Goal: Transaction & Acquisition: Purchase product/service

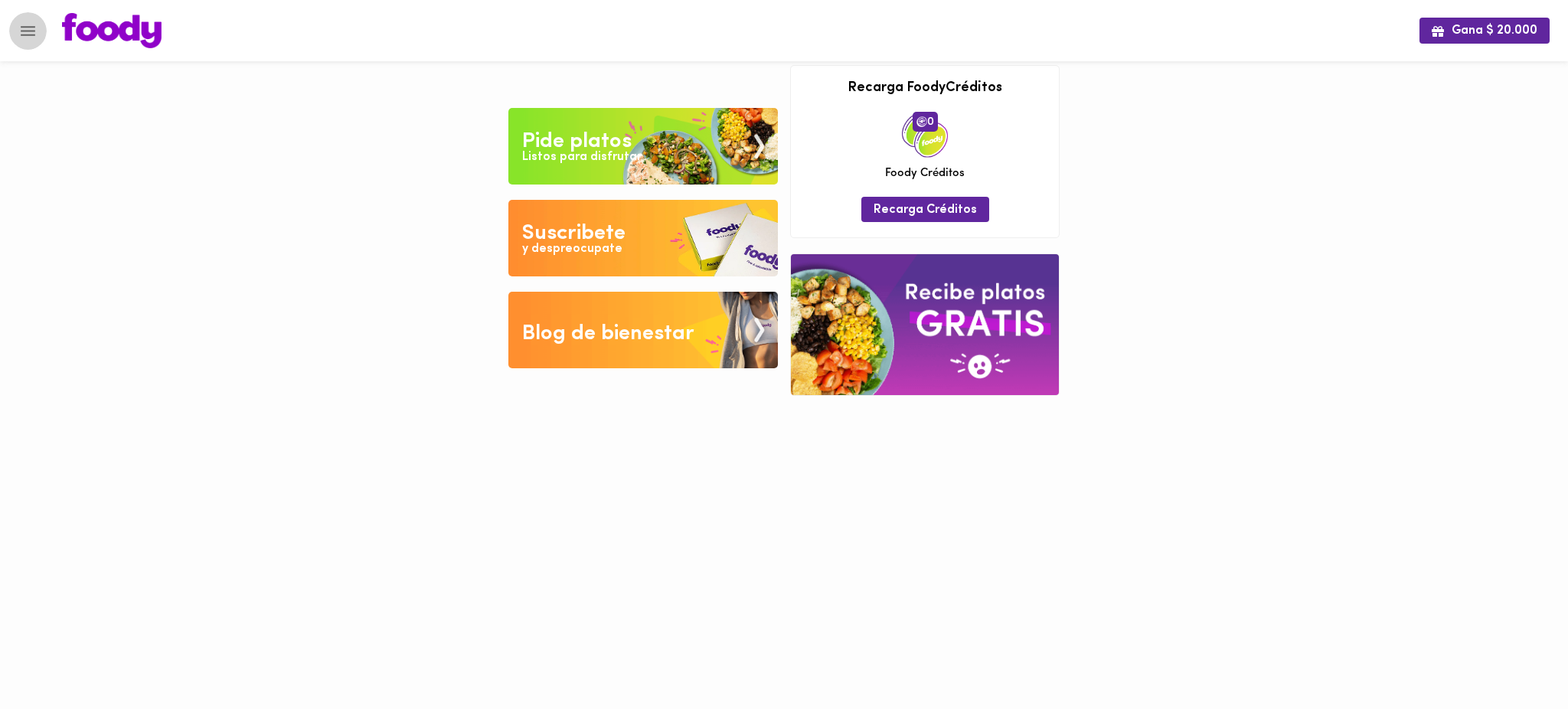
click at [16, 20] on button "Menu" at bounding box center [28, 31] width 37 height 37
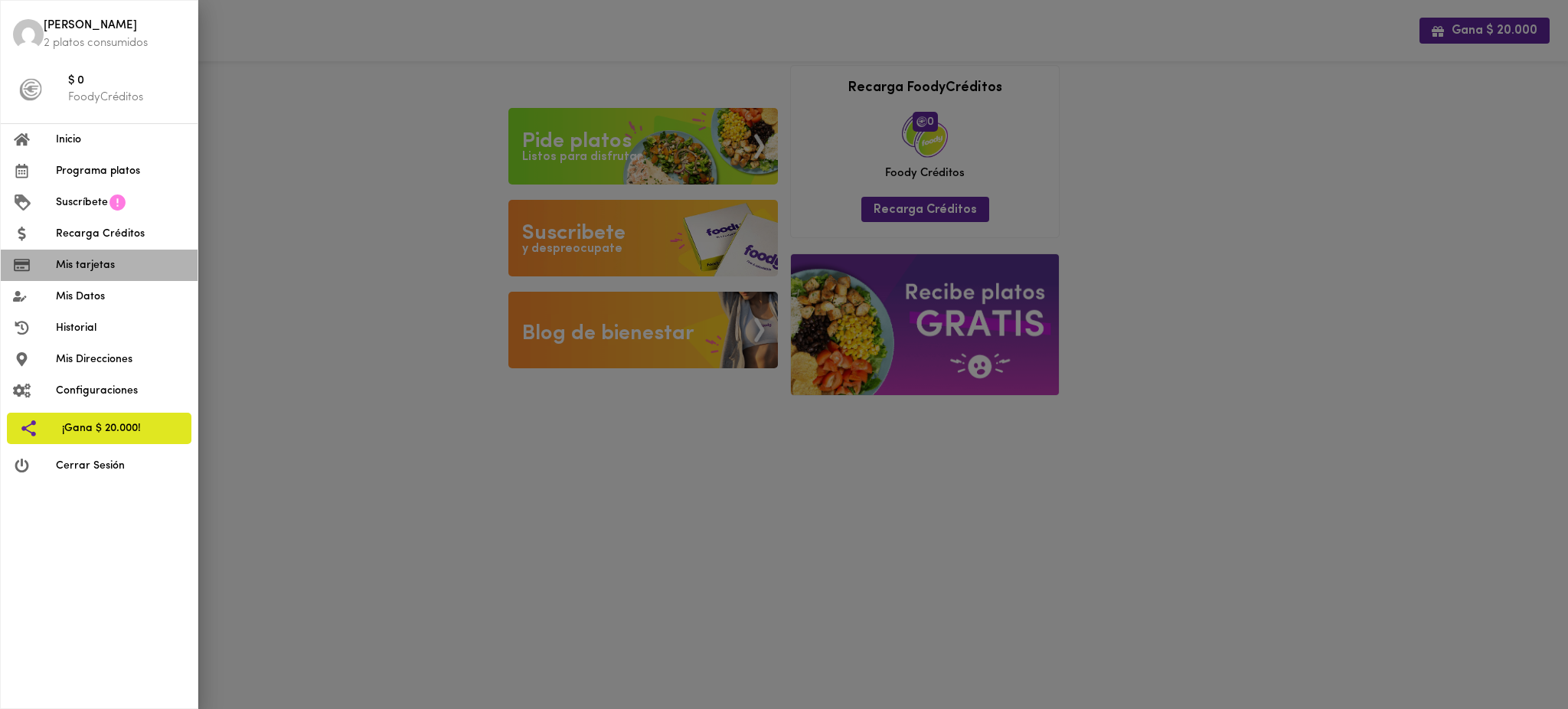
click at [75, 261] on span "Mis tarjetas" at bounding box center [120, 265] width 130 height 16
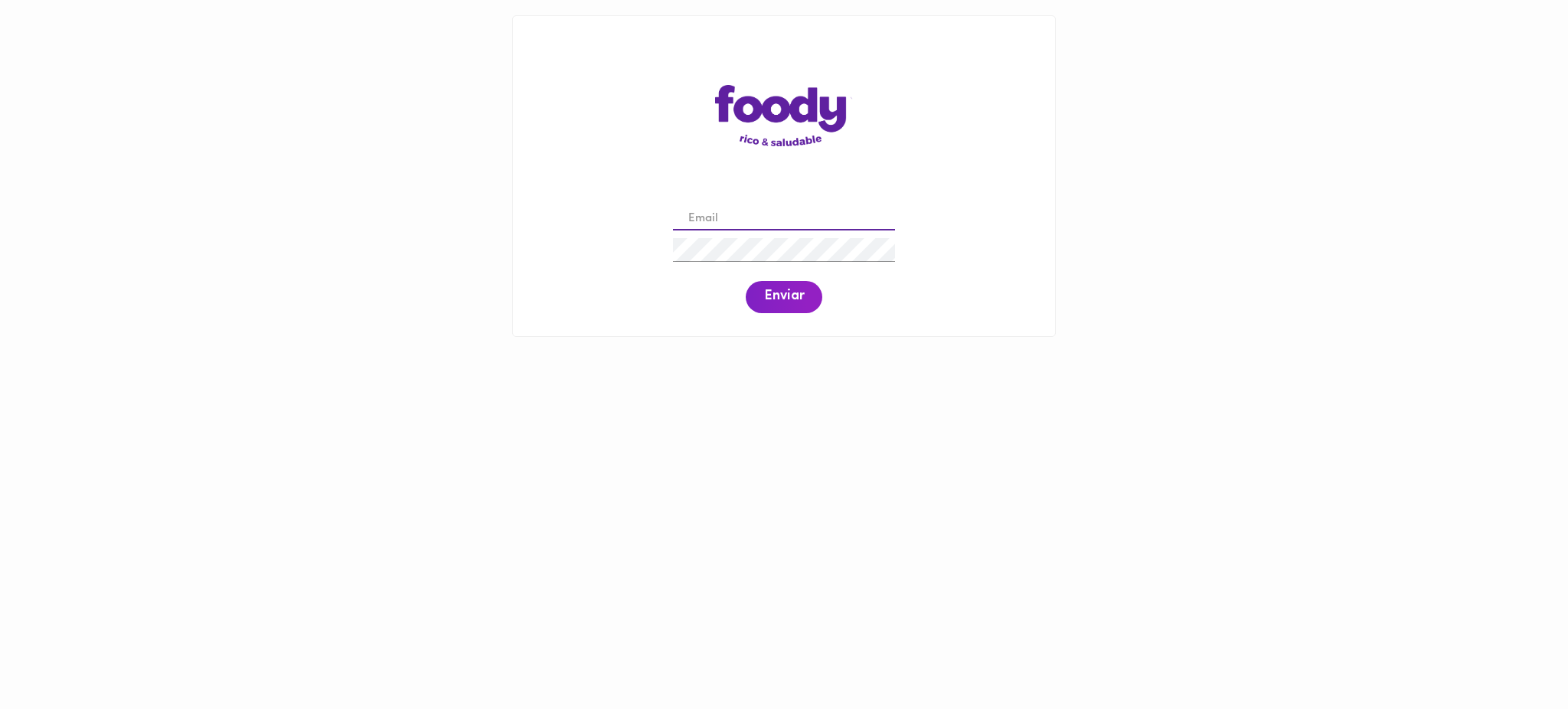
click at [729, 217] on input "email" at bounding box center [784, 219] width 222 height 24
paste input "olgaluquea@gmail.com"
type input "olgaluquea@gmail.com"
click at [807, 300] on button "Enviar" at bounding box center [784, 297] width 77 height 32
click at [774, 291] on span "Enviar" at bounding box center [783, 297] width 40 height 17
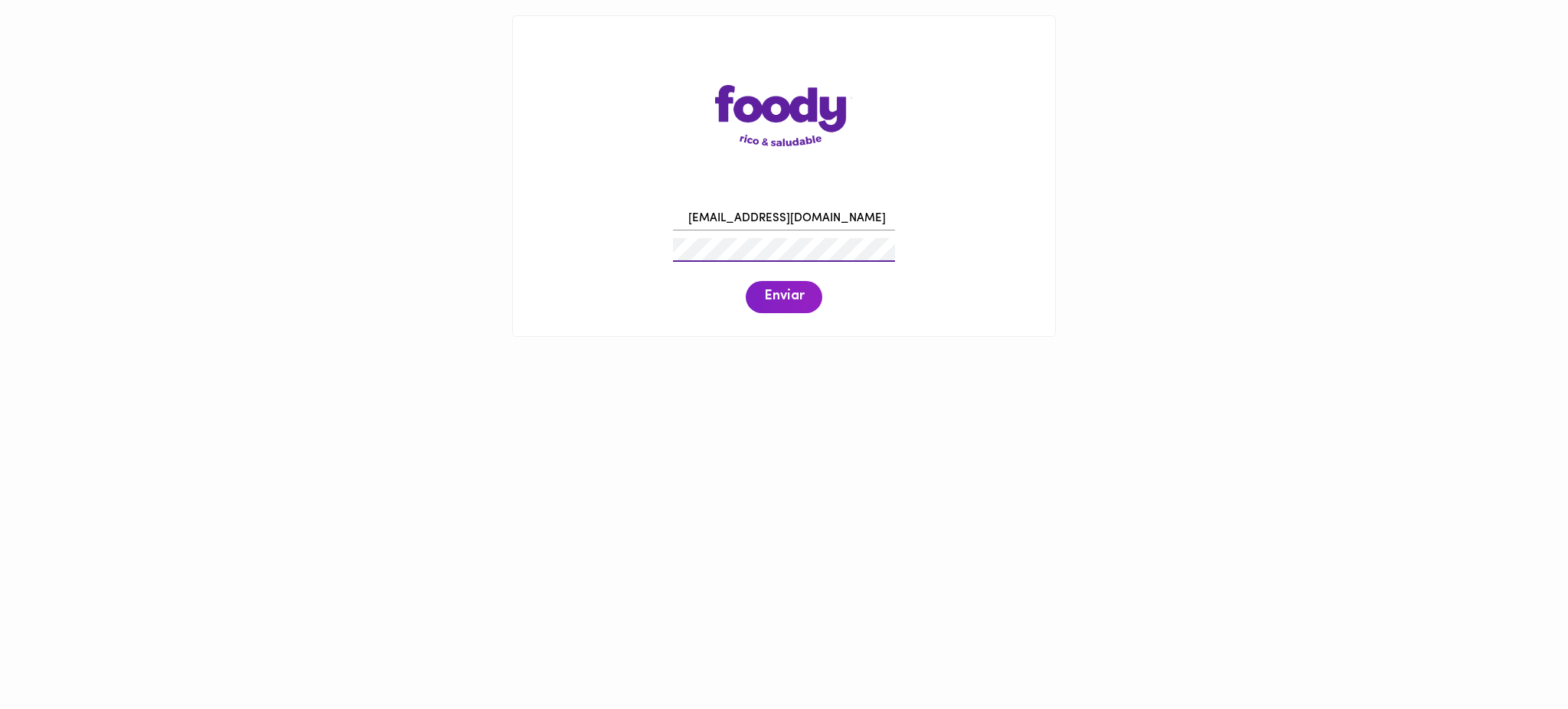
click at [595, 222] on div "olgaluquea@gmail.com Enviar" at bounding box center [784, 258] width 511 height 117
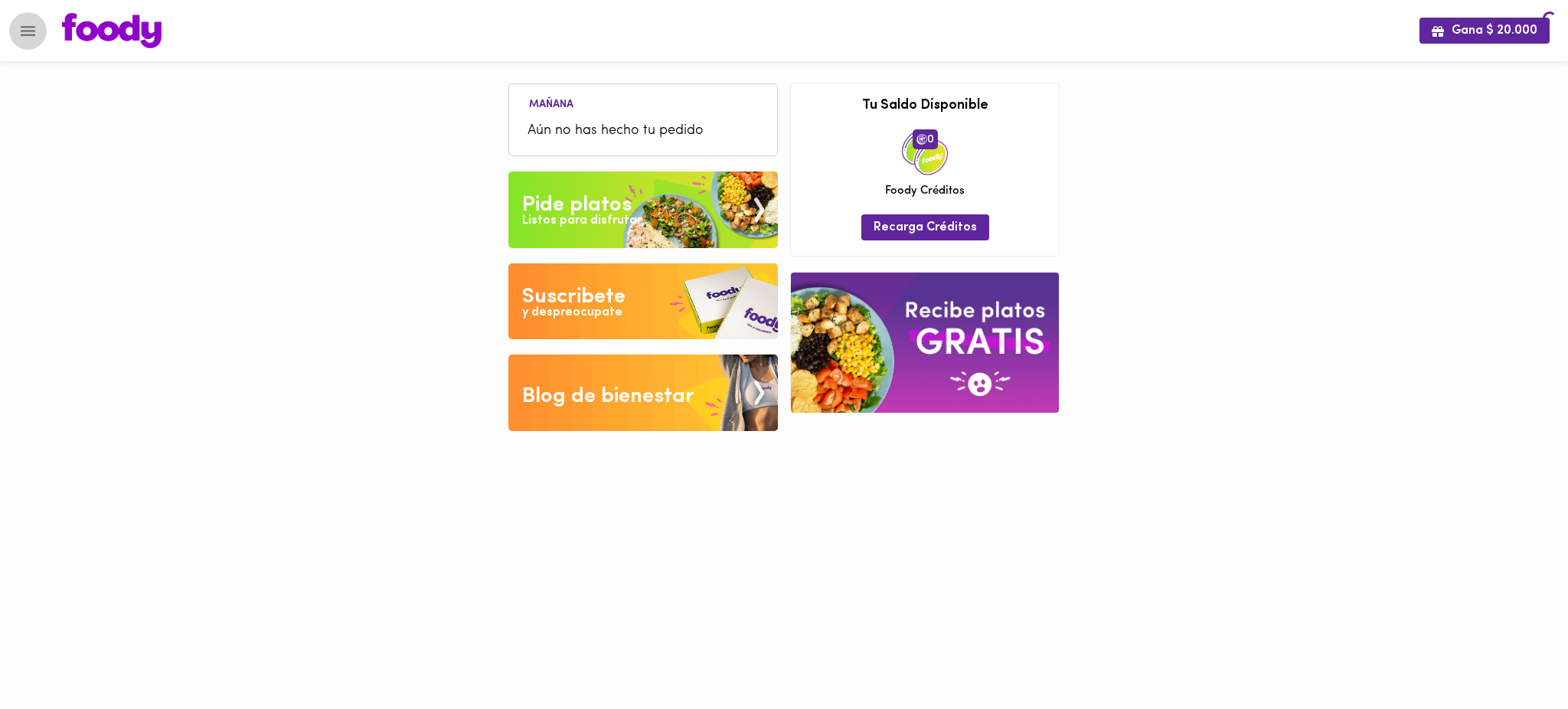
click at [21, 34] on icon "Menu" at bounding box center [28, 31] width 15 height 10
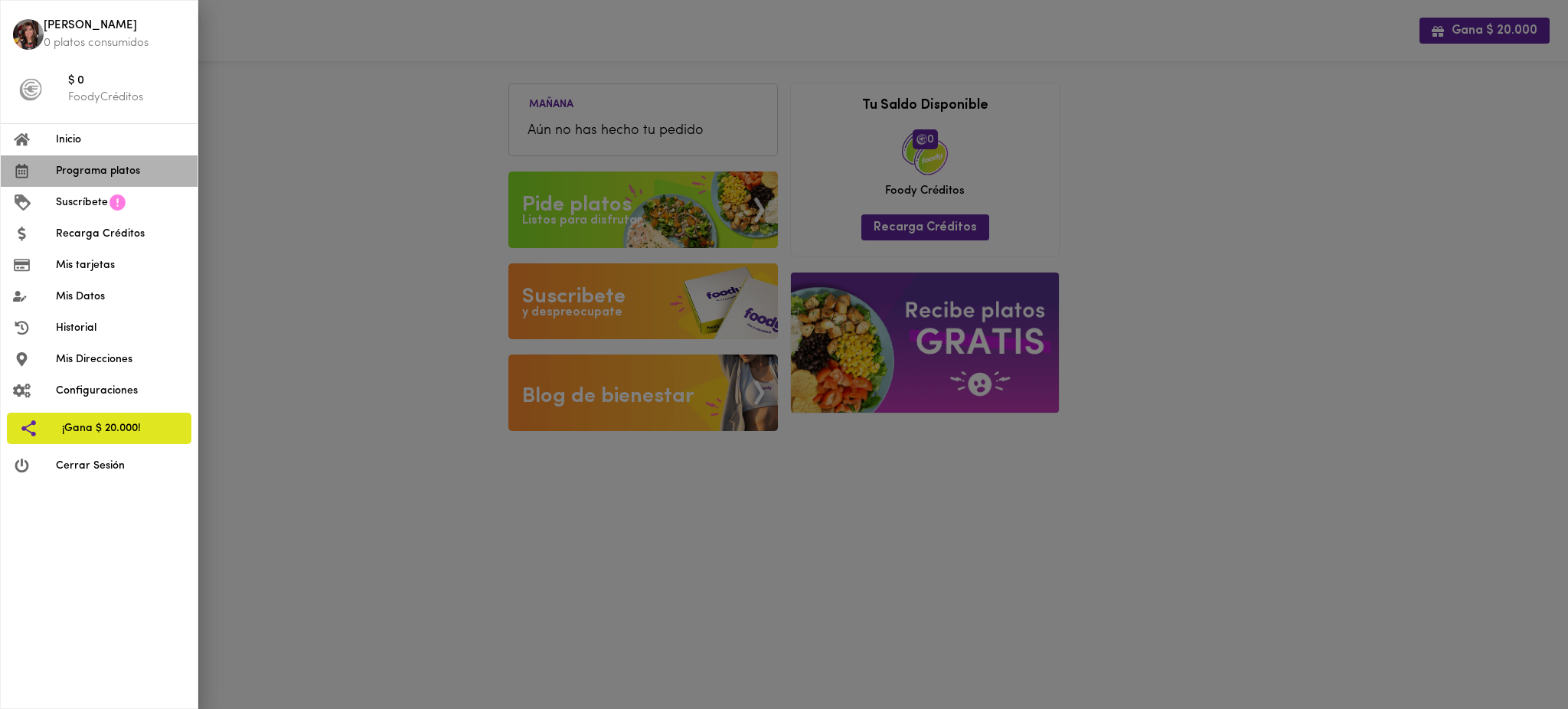
click at [92, 177] on span "Programa platos" at bounding box center [120, 171] width 130 height 16
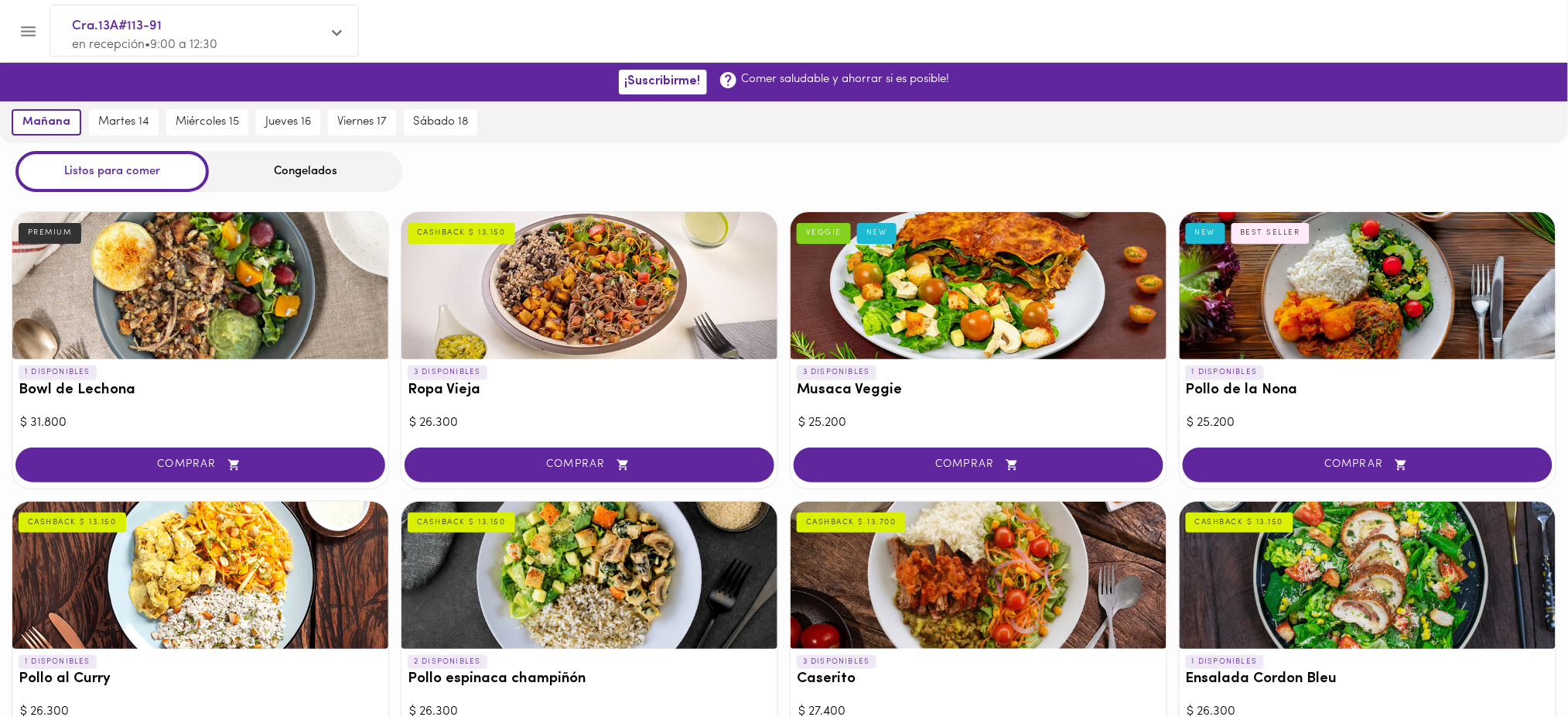
click at [283, 181] on div "Congelados" at bounding box center [305, 171] width 193 height 41
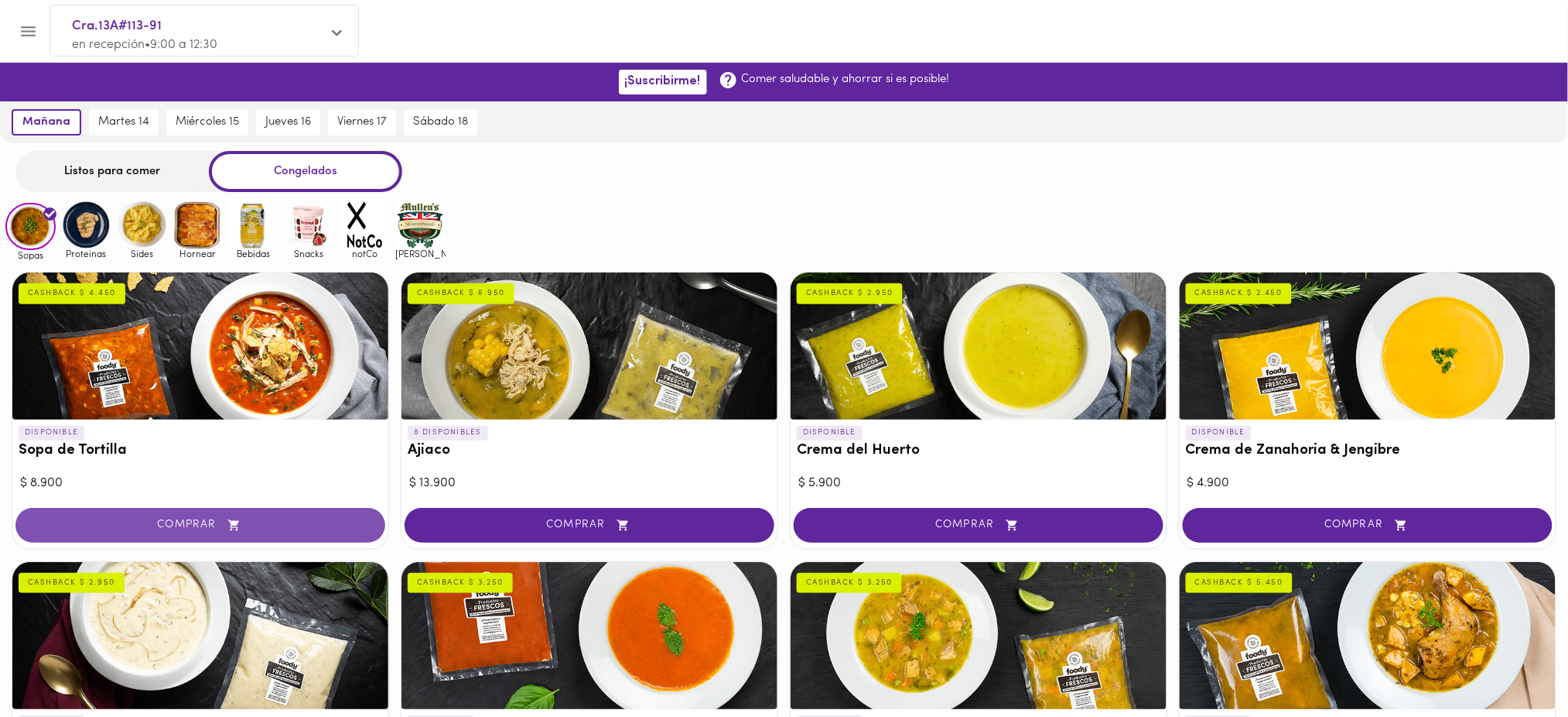
click at [316, 518] on span "COMPRAR" at bounding box center [200, 525] width 331 height 13
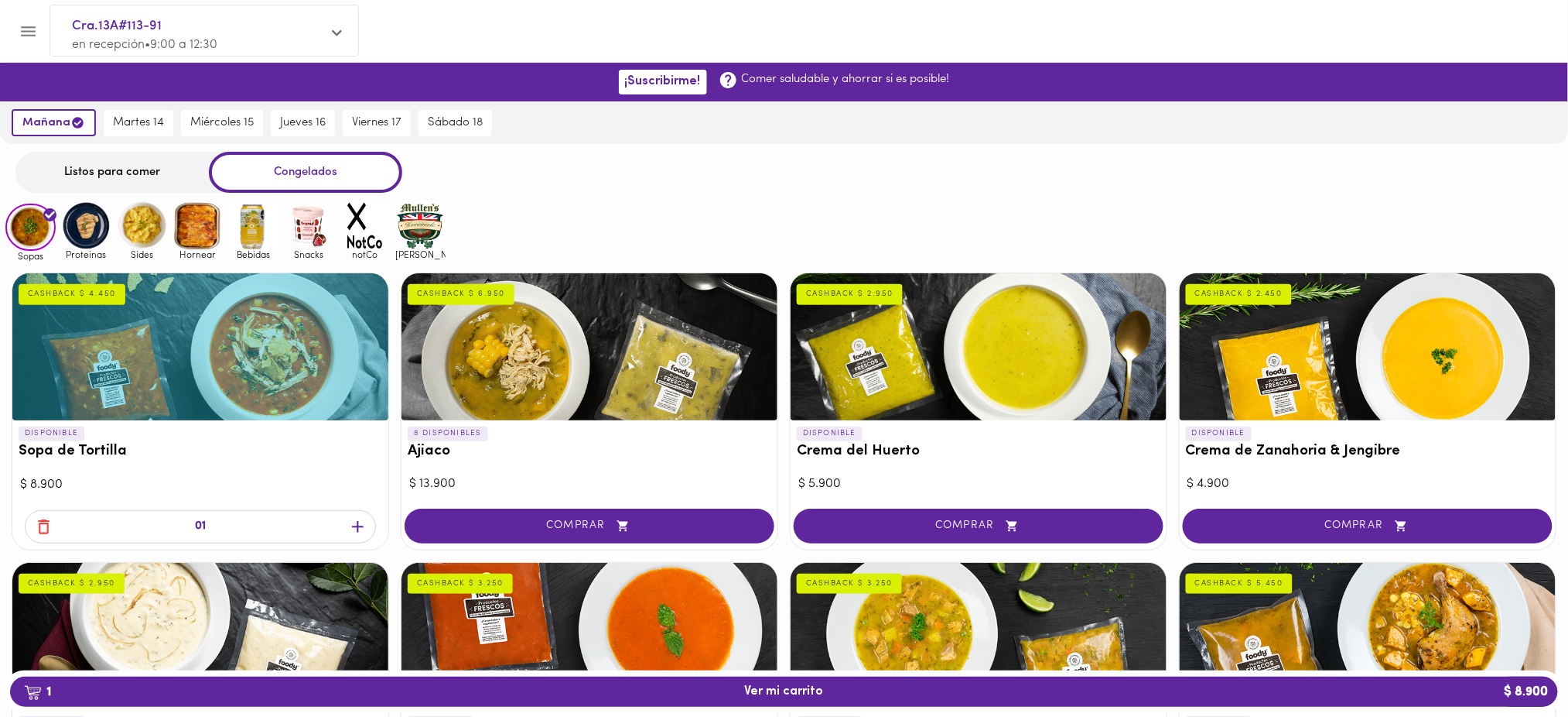
click at [42, 525] on icon "button" at bounding box center [43, 526] width 20 height 20
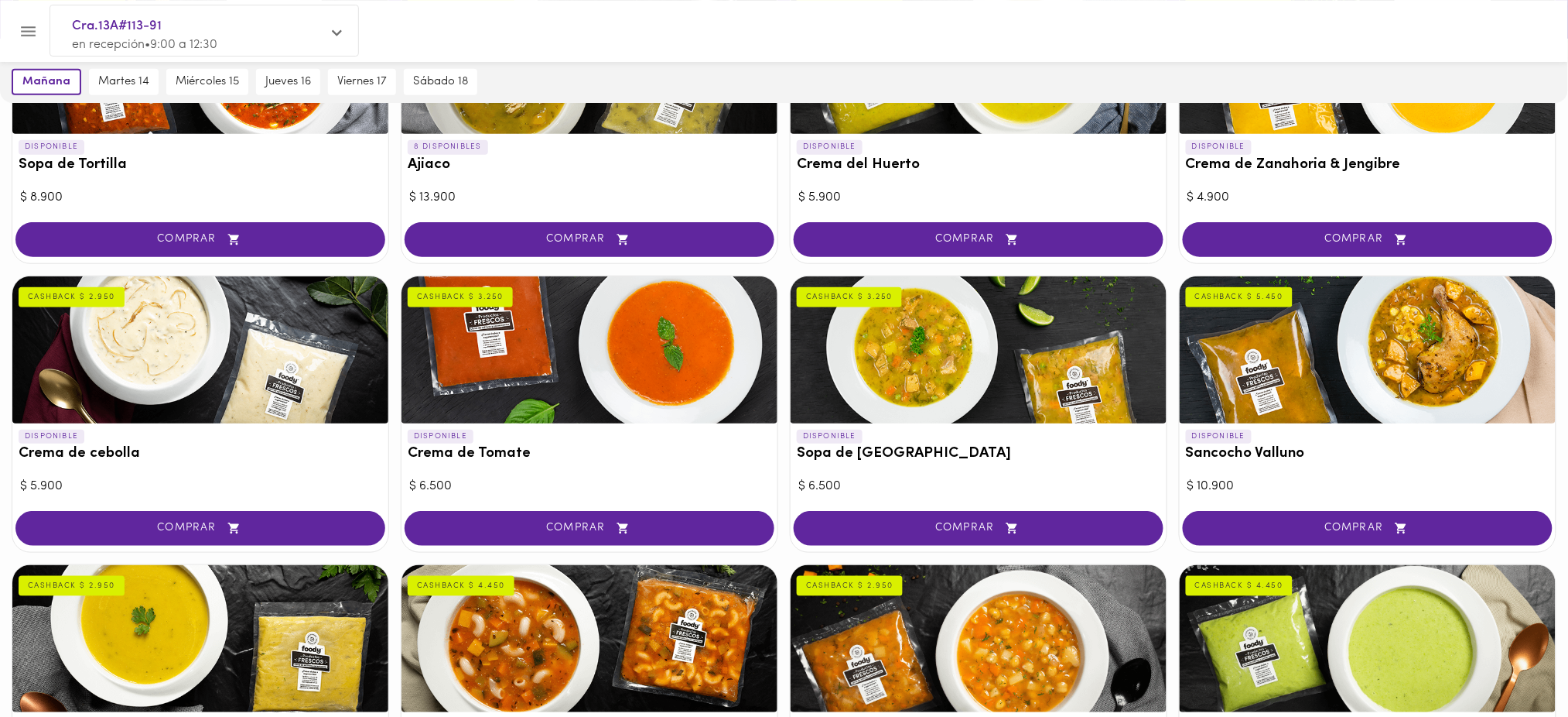
scroll to position [298, 0]
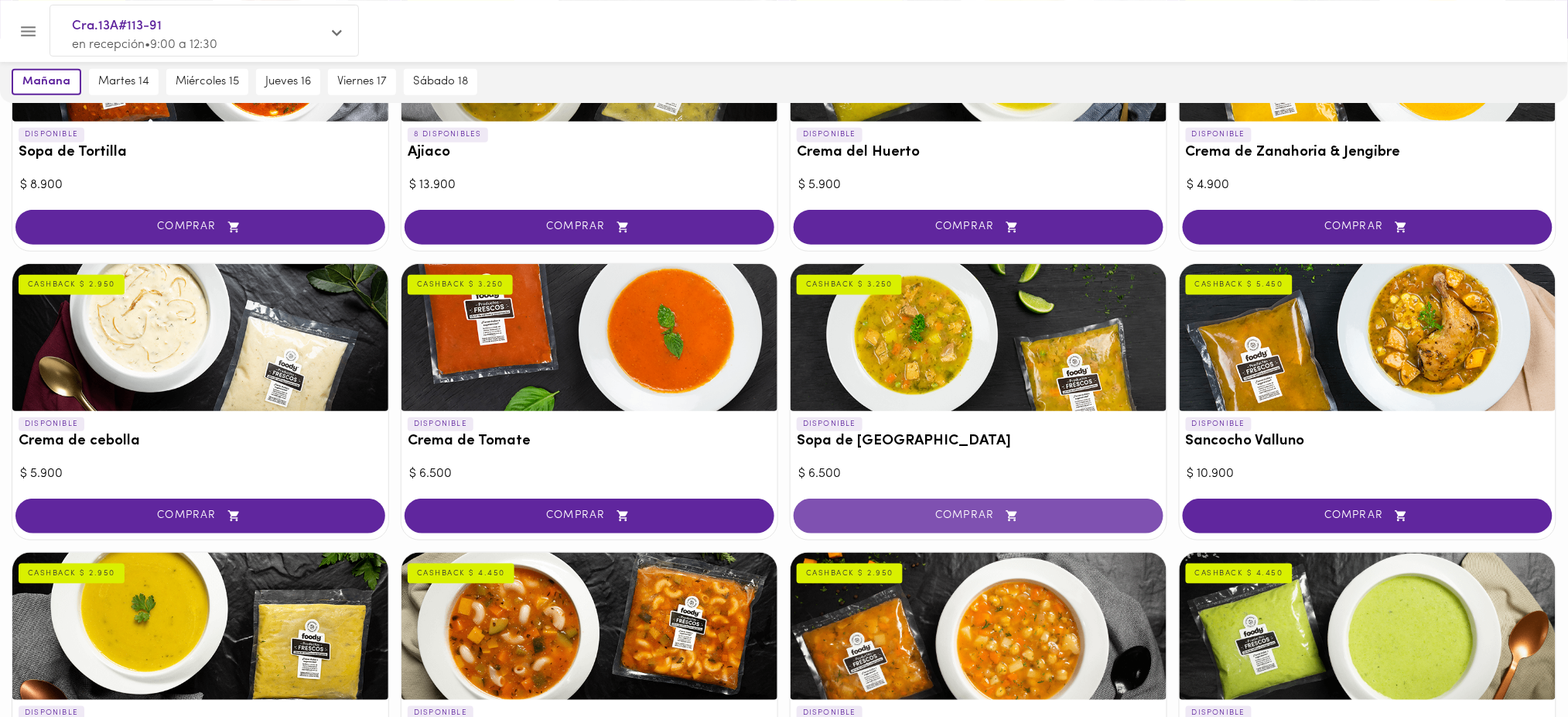
click at [991, 512] on span "COMPRAR" at bounding box center [979, 515] width 331 height 13
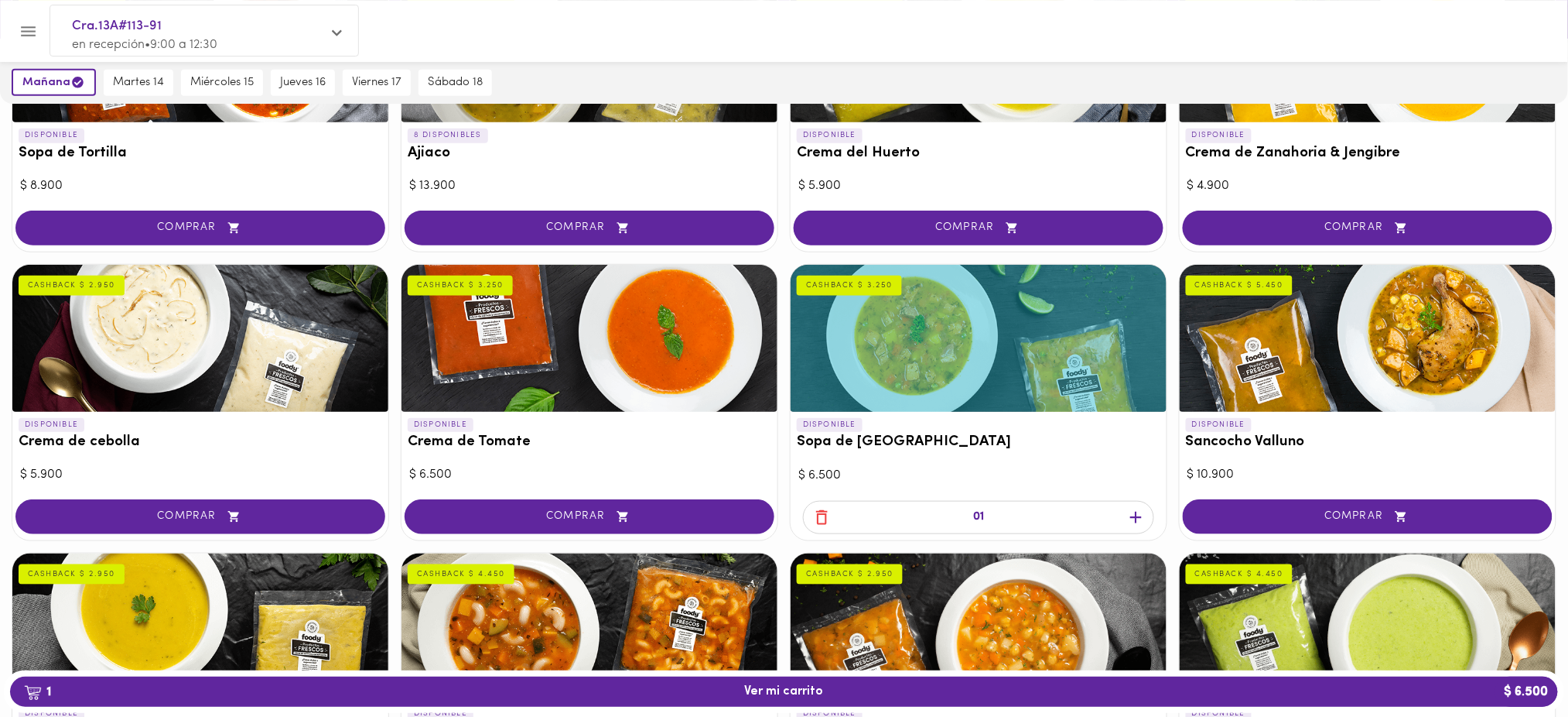
click at [1135, 507] on icon "button" at bounding box center [1136, 517] width 20 height 20
click at [826, 514] on icon "button" at bounding box center [822, 517] width 20 height 20
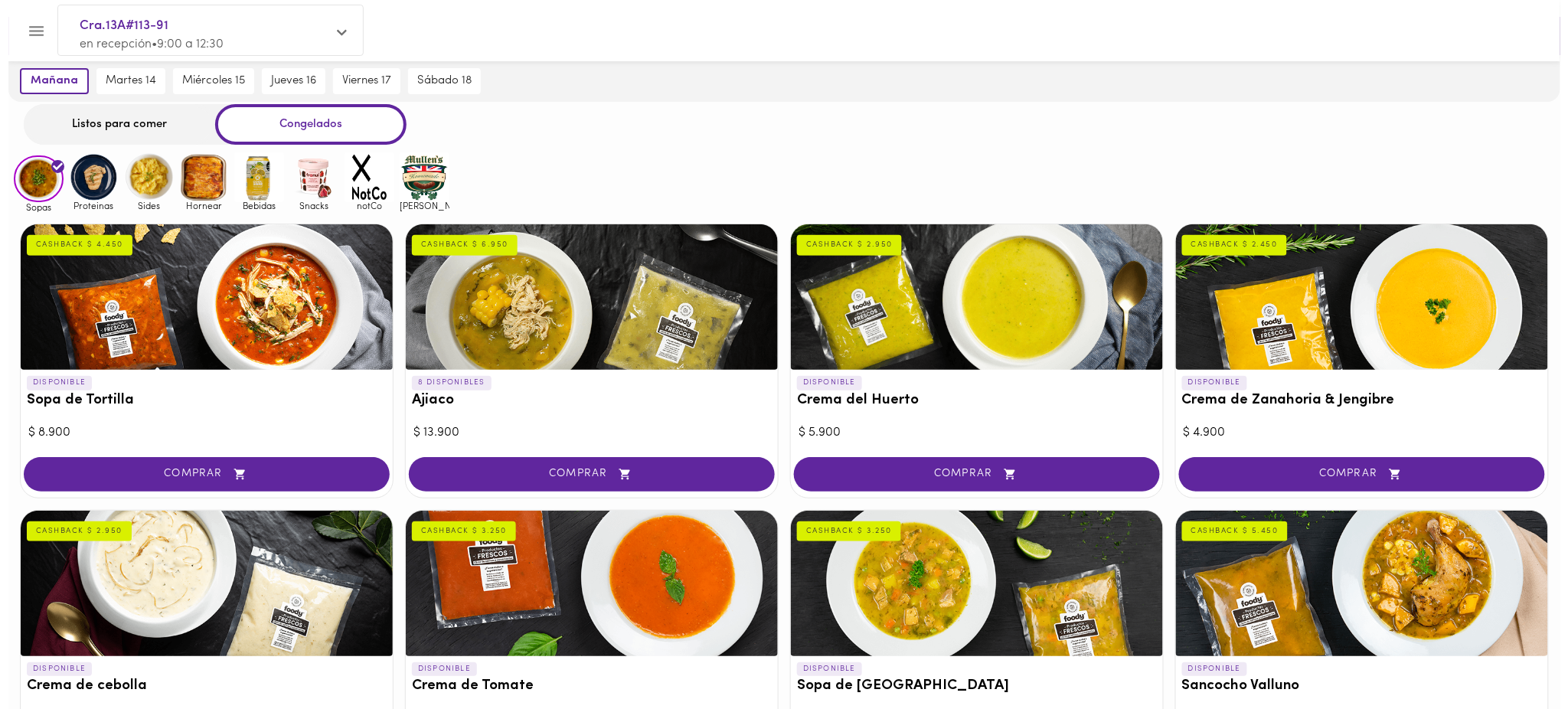
scroll to position [0, 0]
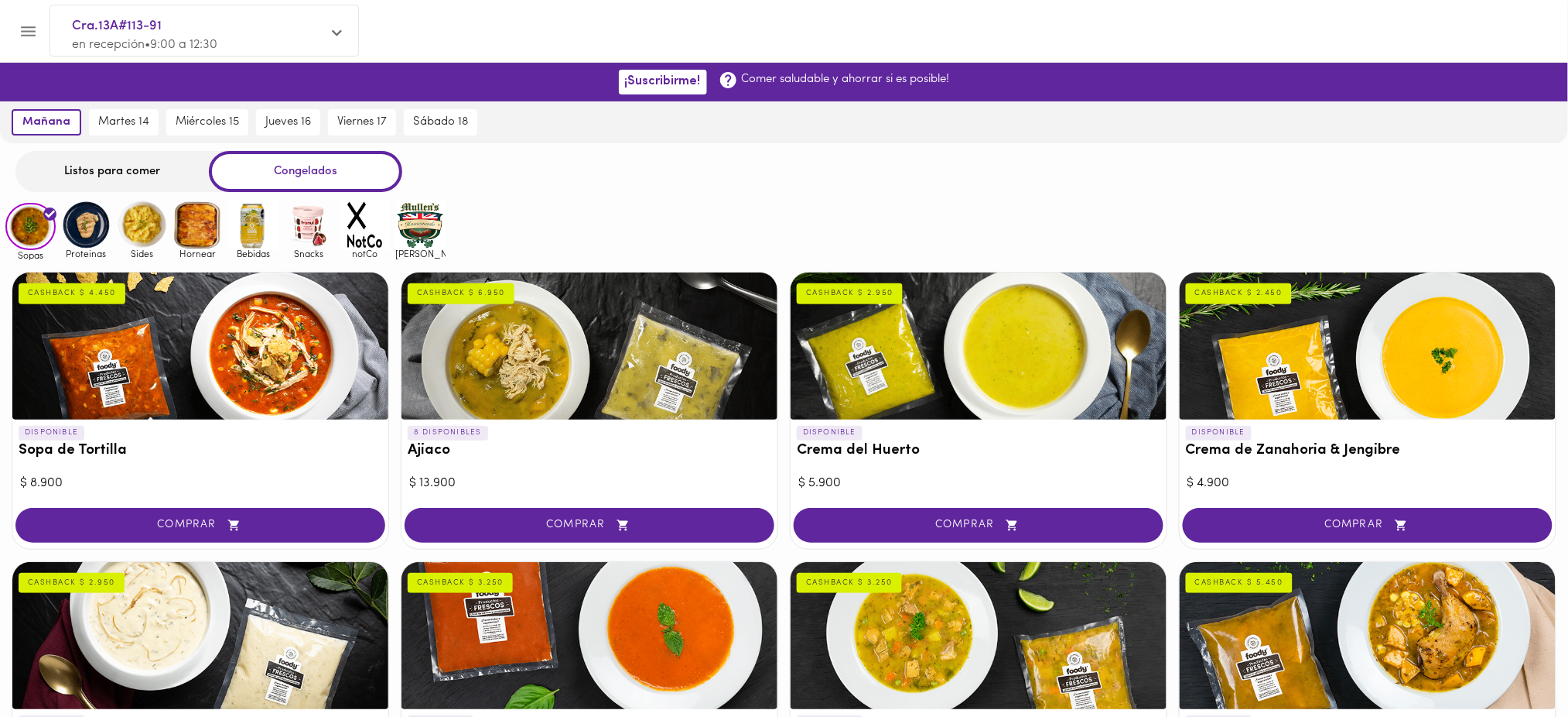
click at [178, 229] on img at bounding box center [198, 225] width 50 height 50
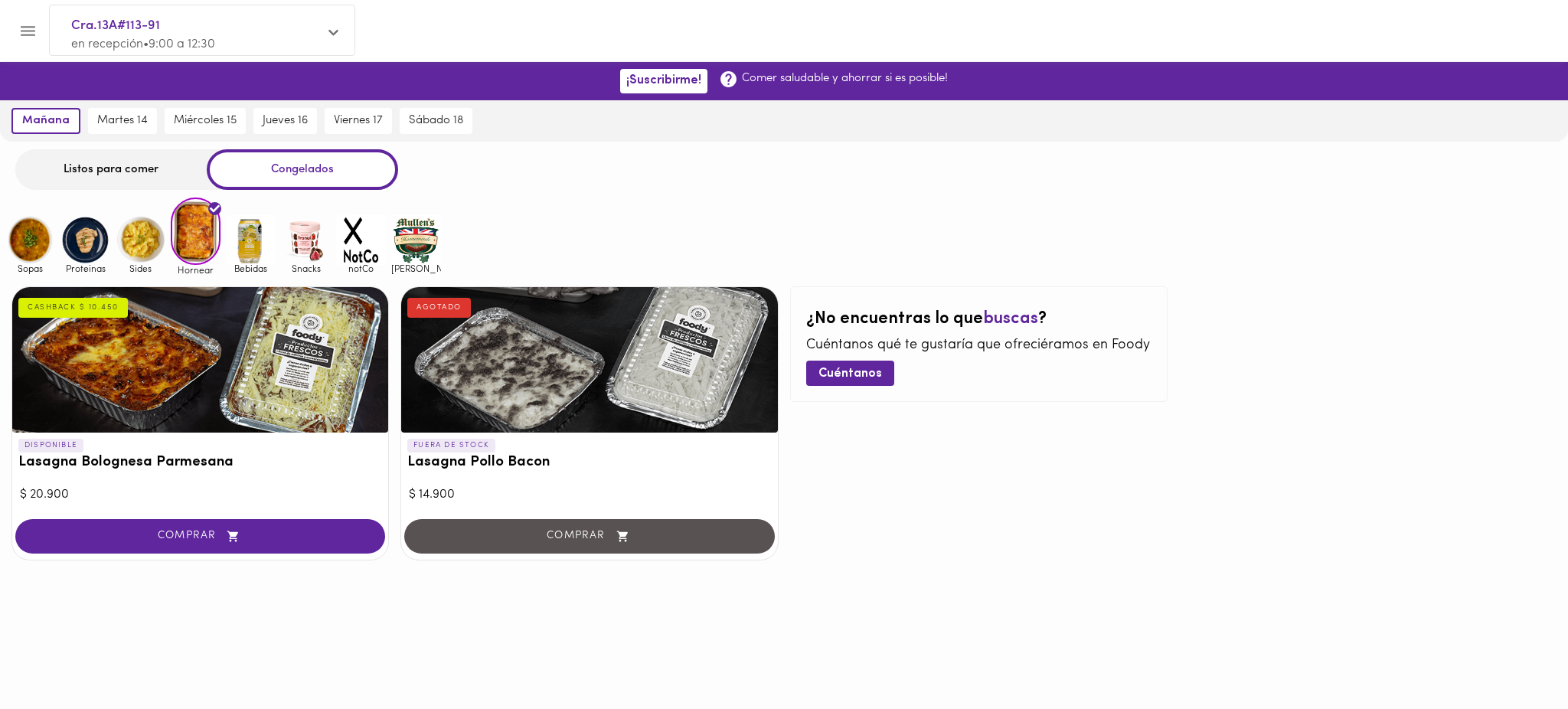
click at [565, 596] on div at bounding box center [784, 610] width 1568 height 77
